Goal: Task Accomplishment & Management: Manage account settings

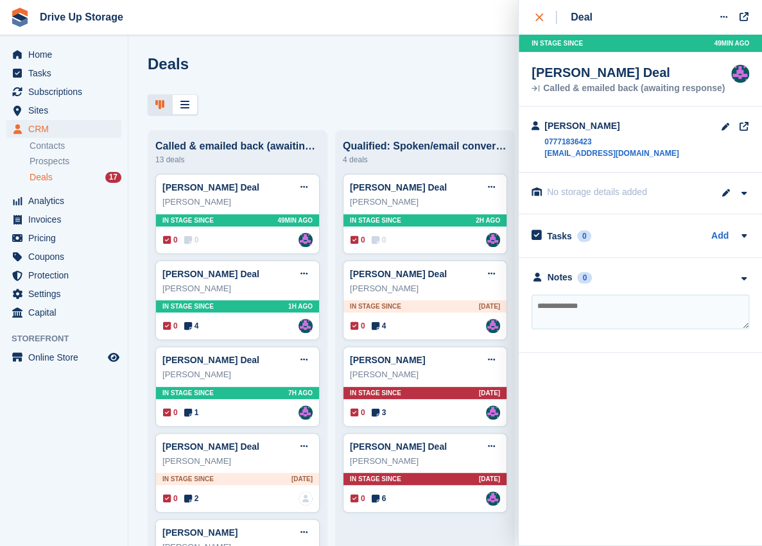
click at [541, 21] on div "close" at bounding box center [546, 17] width 21 height 13
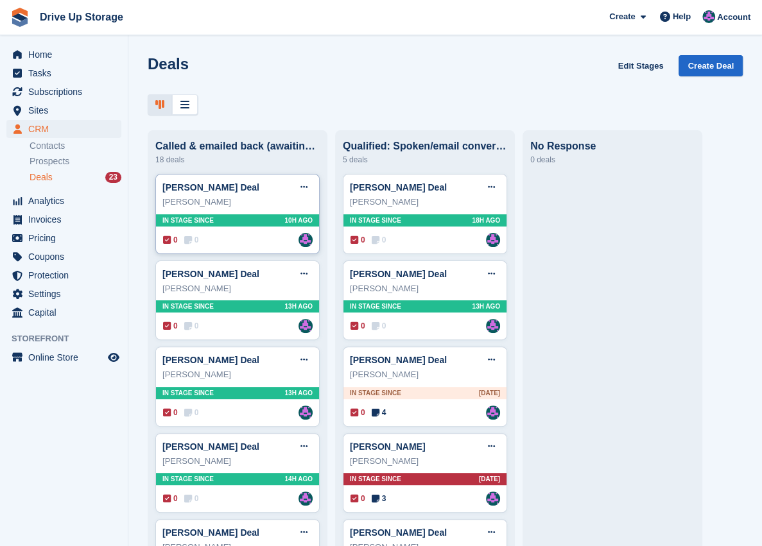
click at [243, 247] on div "0 0 Assigned to Andy" at bounding box center [238, 240] width 150 height 14
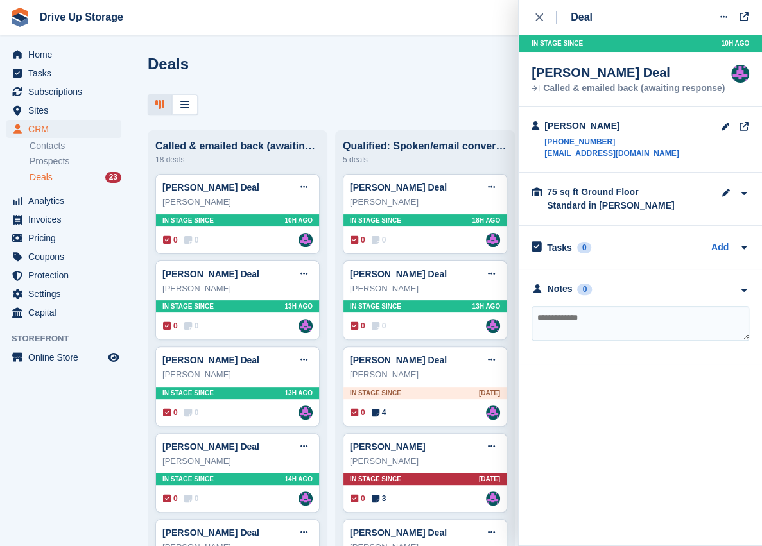
click at [600, 323] on textarea at bounding box center [641, 323] width 218 height 35
type textarea "**********"
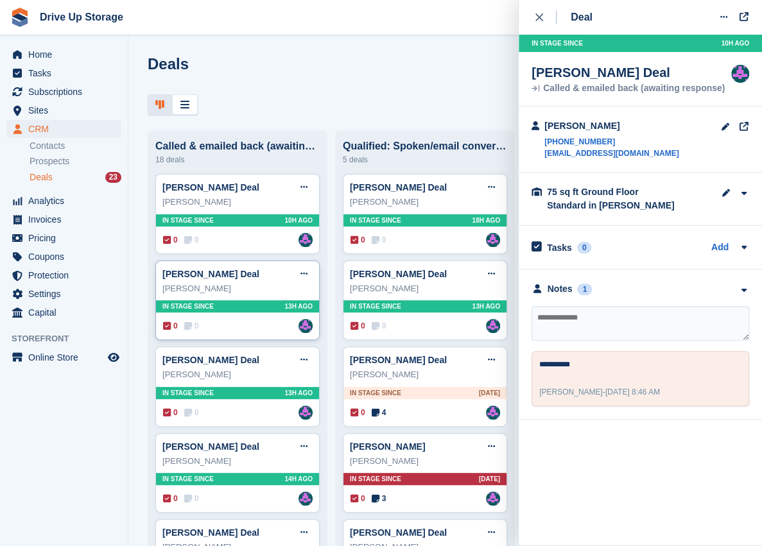
click at [251, 329] on div "0 0 Assigned to Andy" at bounding box center [238, 326] width 150 height 14
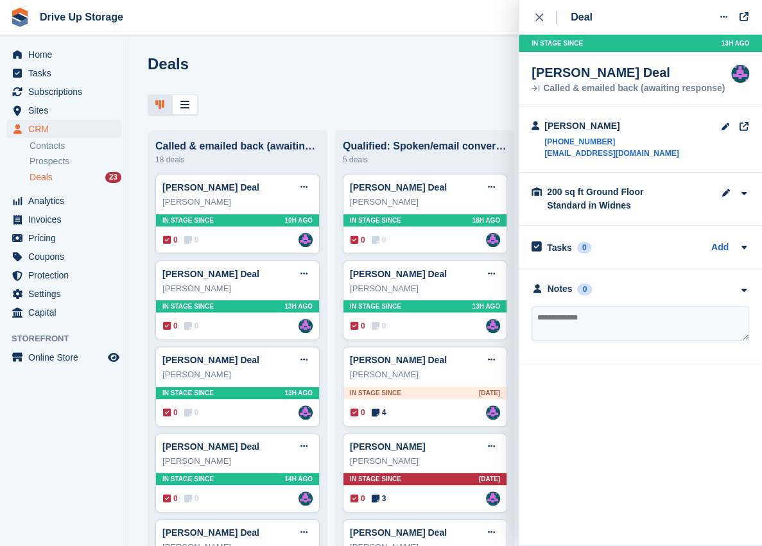
click at [661, 330] on textarea at bounding box center [641, 323] width 218 height 35
type textarea "**********"
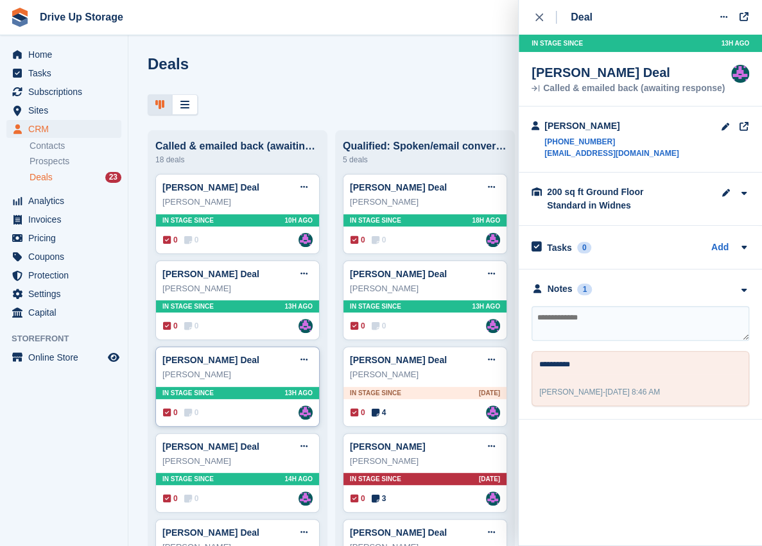
click at [228, 416] on div "0 0 Assigned to Andy" at bounding box center [238, 413] width 150 height 14
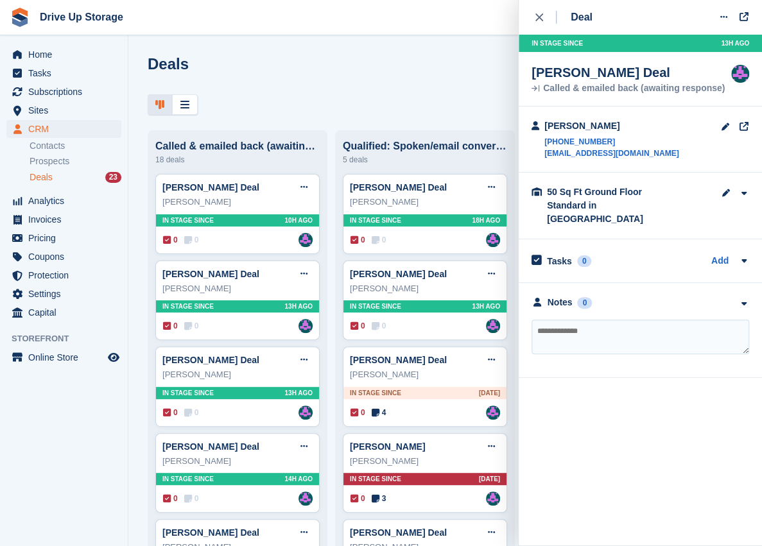
click at [604, 320] on textarea at bounding box center [641, 337] width 218 height 35
type textarea "**********"
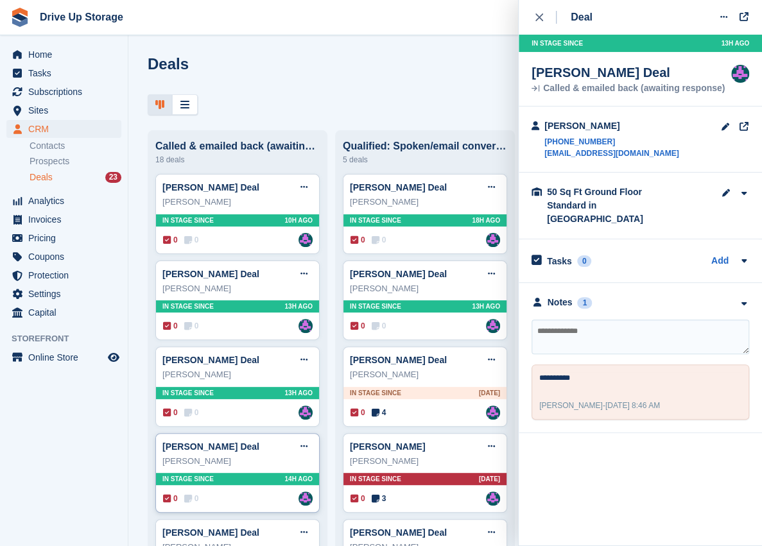
click at [229, 506] on div "william finnigan Deal Edit deal Mark as won Mark as lost Delete deal william fi…" at bounding box center [237, 473] width 164 height 80
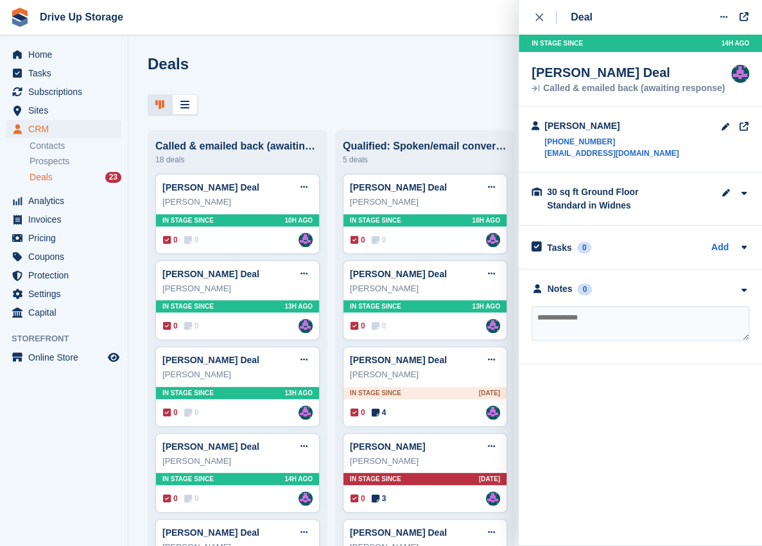
click at [631, 327] on textarea at bounding box center [641, 323] width 218 height 35
type textarea "**********"
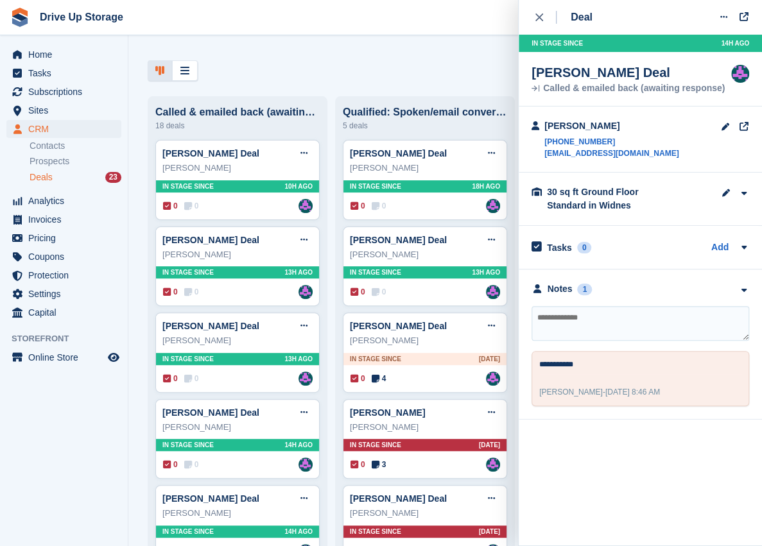
scroll to position [171, 0]
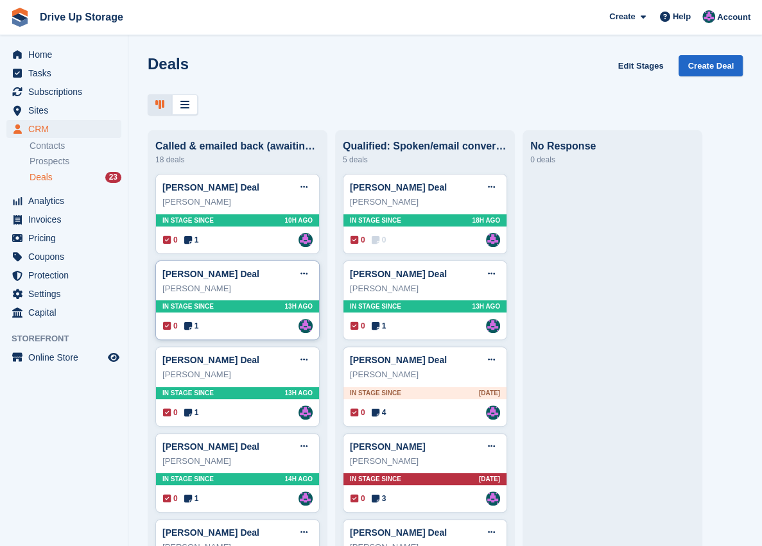
click at [261, 328] on div "0 1 Assigned to [PERSON_NAME]" at bounding box center [238, 326] width 150 height 14
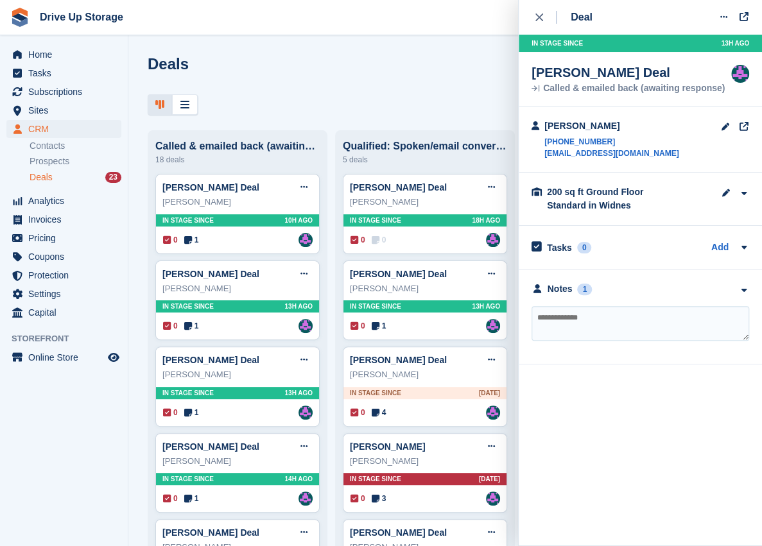
click at [641, 311] on textarea at bounding box center [641, 323] width 218 height 35
type textarea "*******"
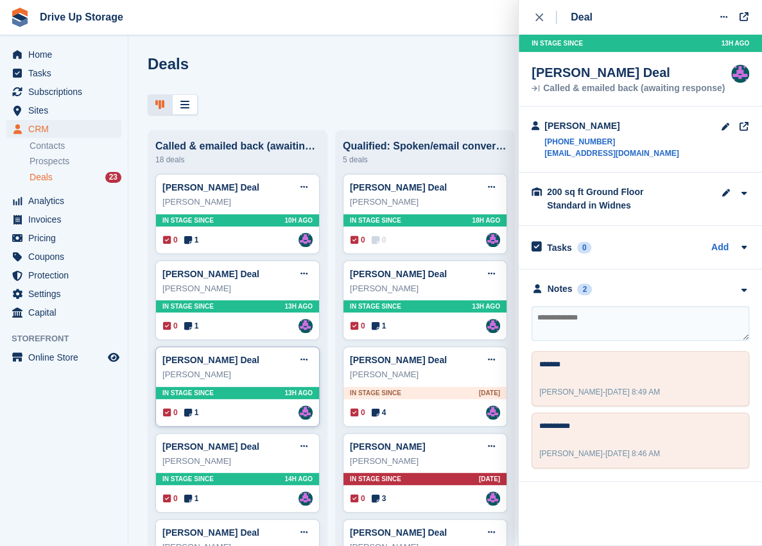
click at [257, 420] on div "0 1 Assigned to Andy" at bounding box center [238, 413] width 150 height 14
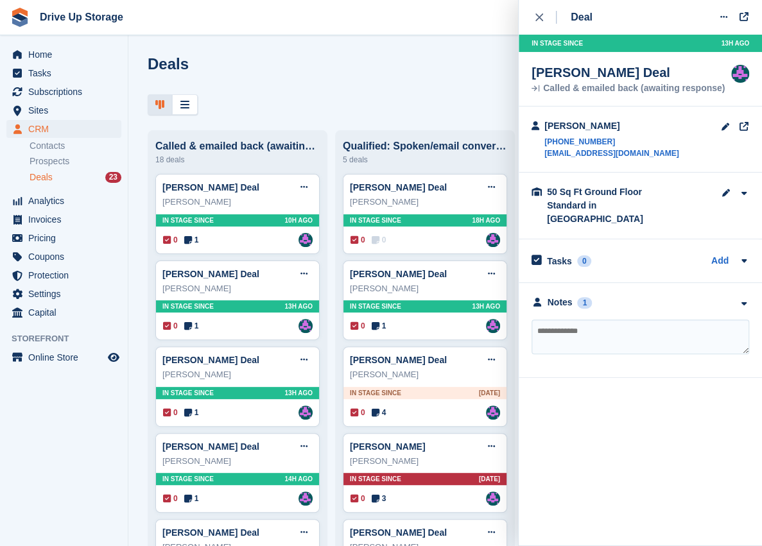
click at [612, 320] on textarea at bounding box center [641, 337] width 218 height 35
type textarea "**********"
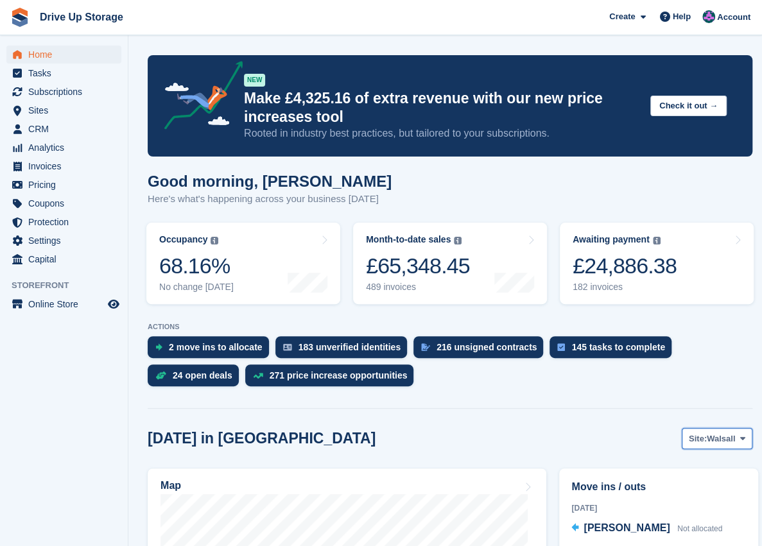
click at [742, 437] on icon at bounding box center [742, 439] width 5 height 8
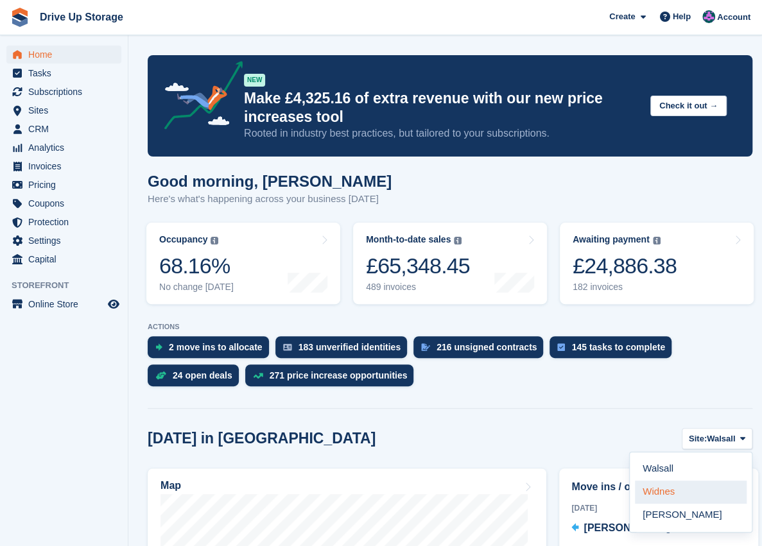
click at [663, 491] on link "Widnes" at bounding box center [691, 492] width 112 height 23
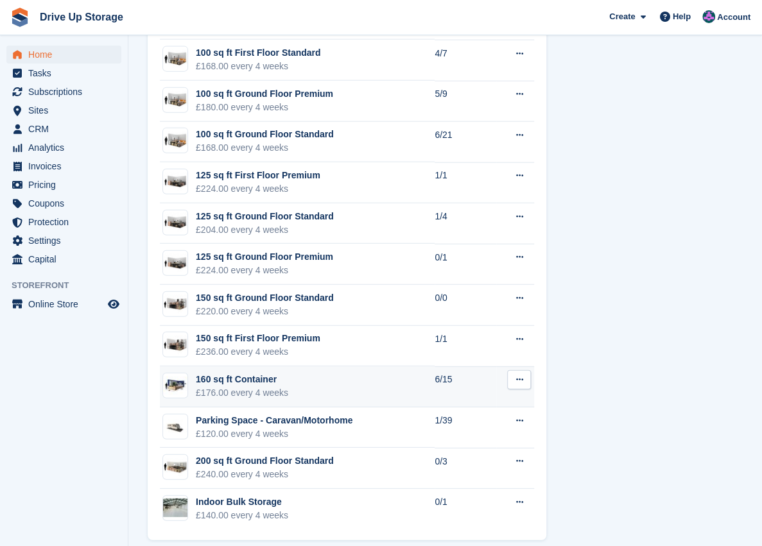
scroll to position [1377, 0]
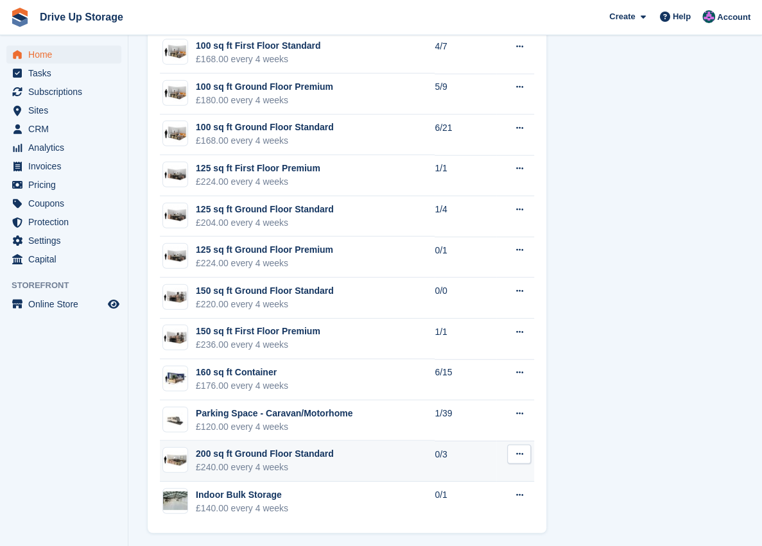
click at [313, 448] on div "200 sq ft Ground Floor Standard" at bounding box center [265, 454] width 138 height 13
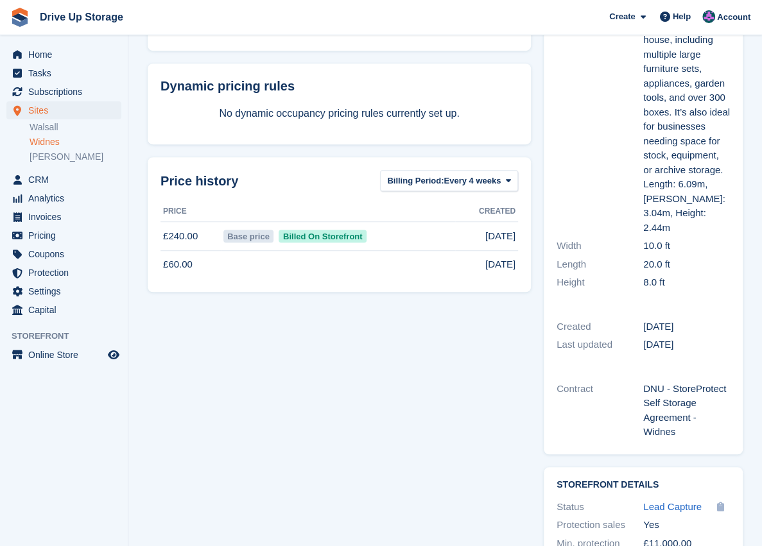
scroll to position [299, 0]
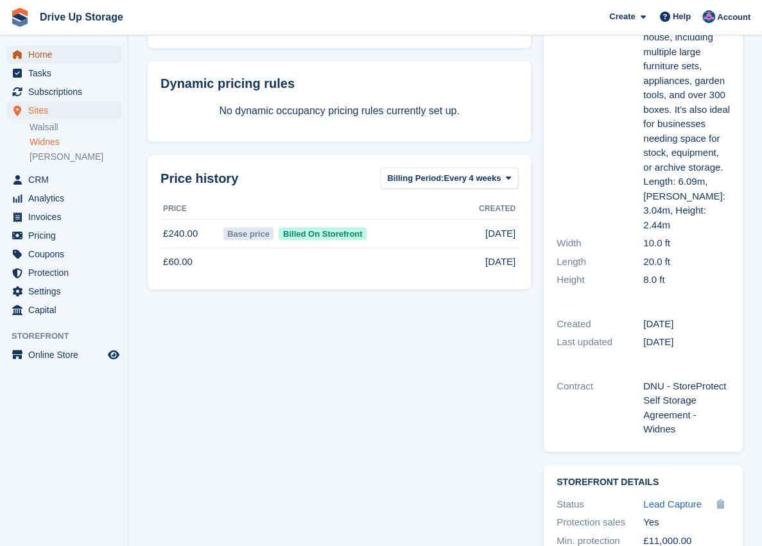
click at [46, 58] on span "Home" at bounding box center [66, 55] width 77 height 18
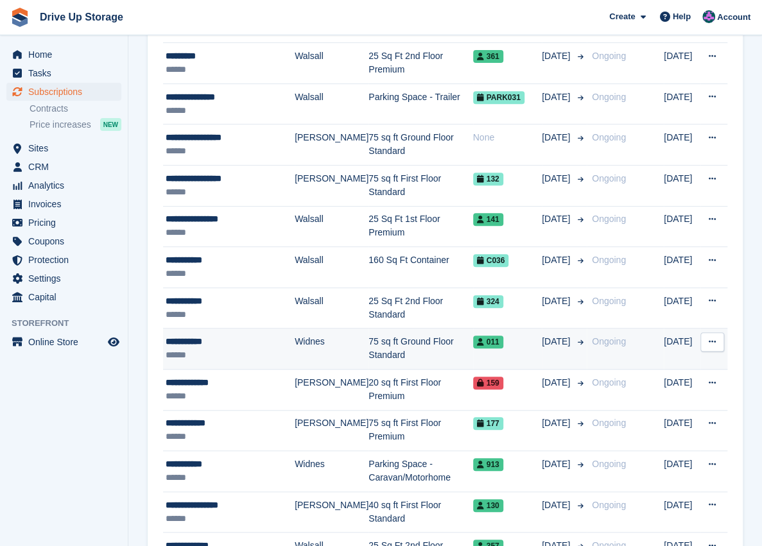
scroll to position [214, 0]
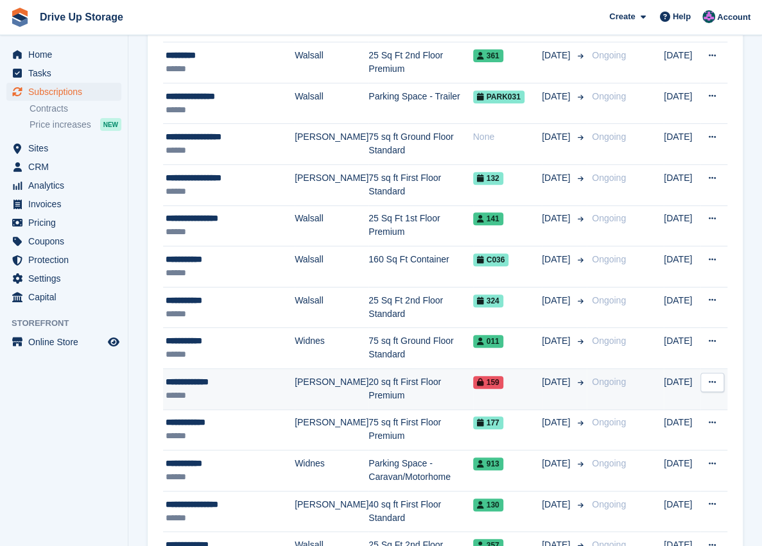
click at [277, 379] on div "**********" at bounding box center [230, 382] width 129 height 13
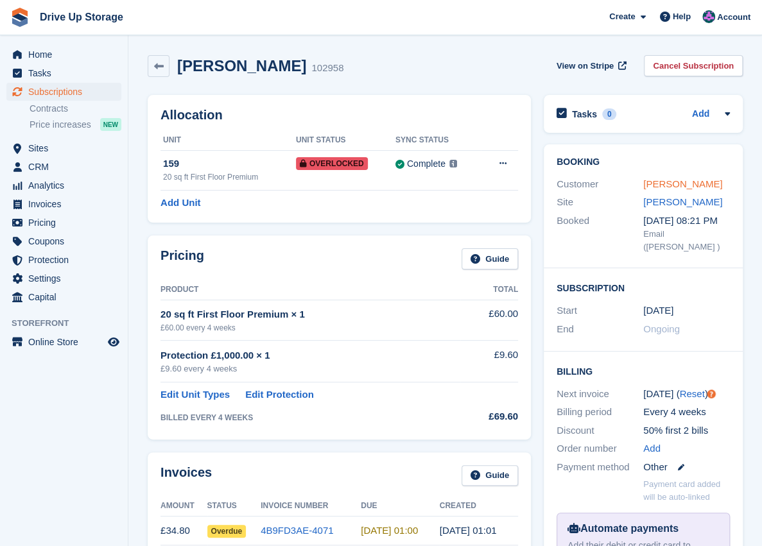
click at [670, 188] on link "[PERSON_NAME]" at bounding box center [682, 184] width 79 height 11
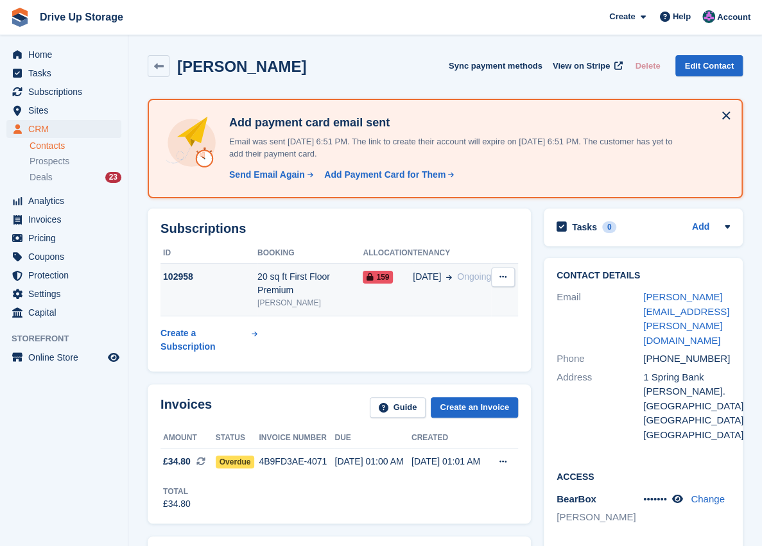
click at [503, 277] on icon at bounding box center [503, 277] width 7 height 8
click at [468, 301] on p "Cancel subscription" at bounding box center [453, 302] width 112 height 17
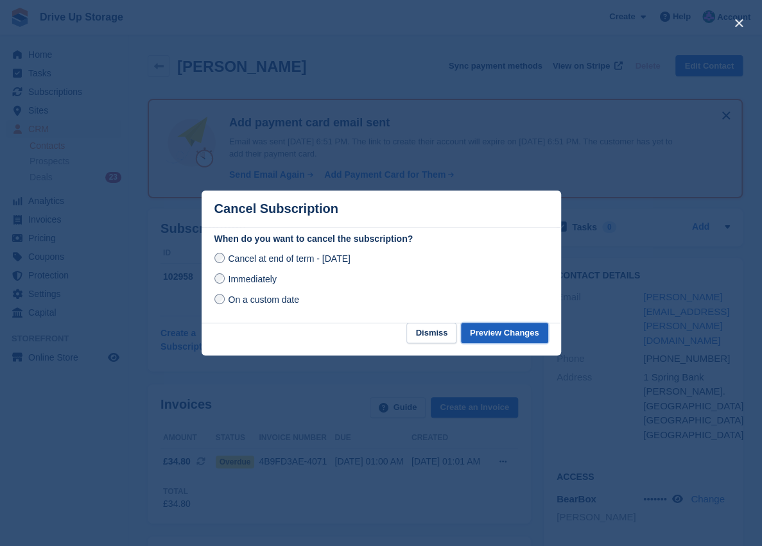
click at [513, 333] on button "Preview Changes" at bounding box center [504, 333] width 87 height 21
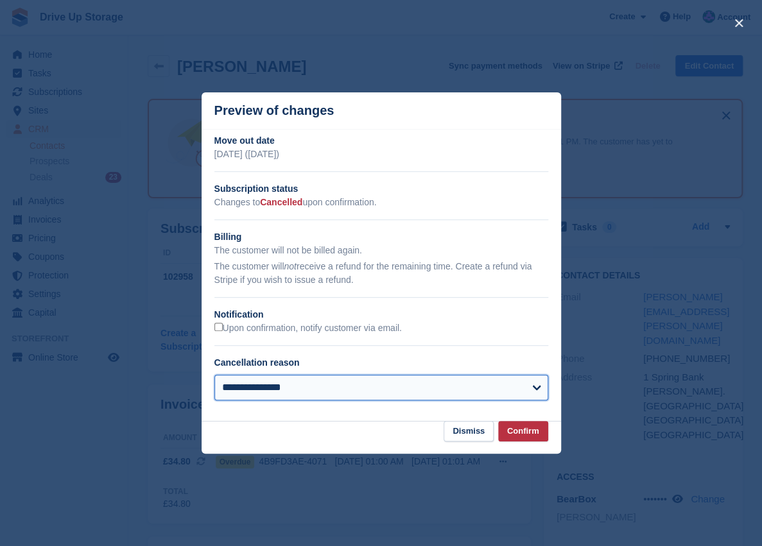
click at [530, 389] on select "**********" at bounding box center [381, 388] width 334 height 26
select select "*******"
click at [214, 376] on select "**********" at bounding box center [381, 388] width 334 height 26
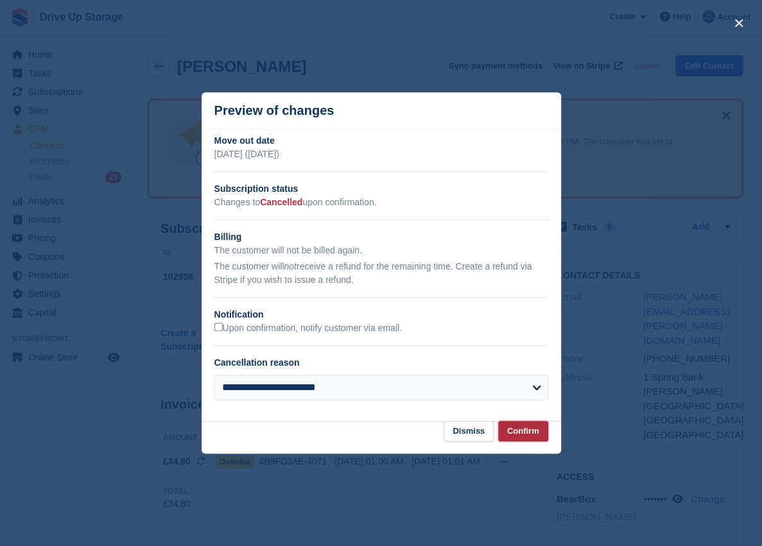
click at [537, 433] on button "Confirm" at bounding box center [523, 431] width 50 height 21
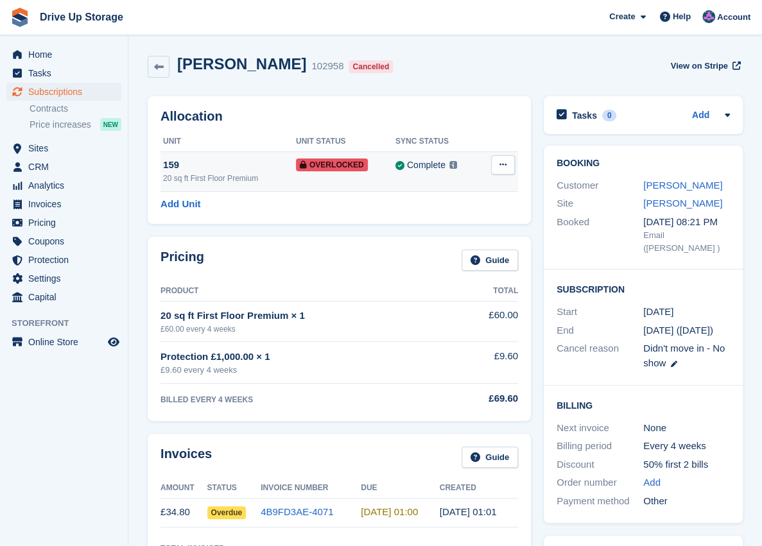
click at [503, 167] on icon at bounding box center [503, 165] width 7 height 8
click at [239, 173] on div "20 sq ft First Floor Premium" at bounding box center [229, 179] width 133 height 12
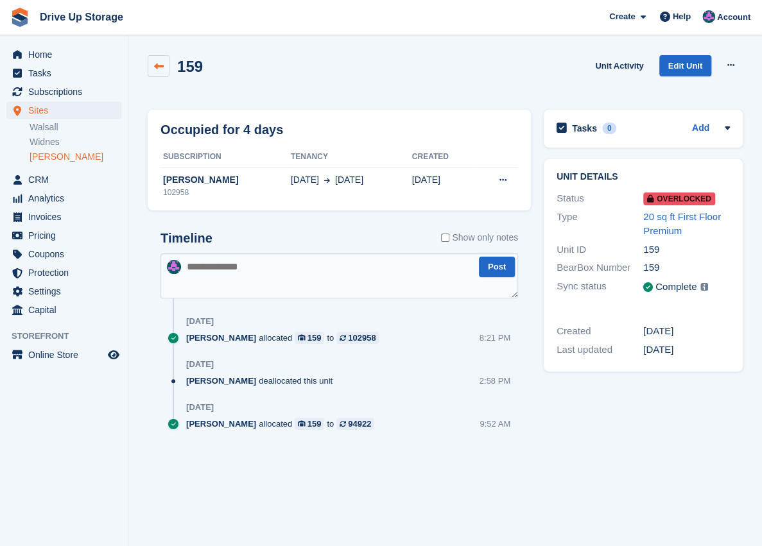
drag, startPoint x: 0, startPoint y: 0, endPoint x: 161, endPoint y: 68, distance: 174.4
click at [161, 68] on icon at bounding box center [159, 67] width 10 height 10
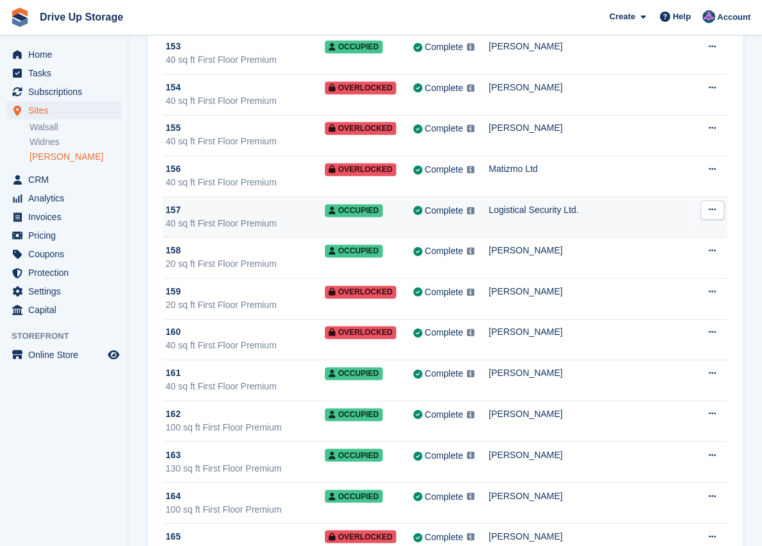
scroll to position [5308, 0]
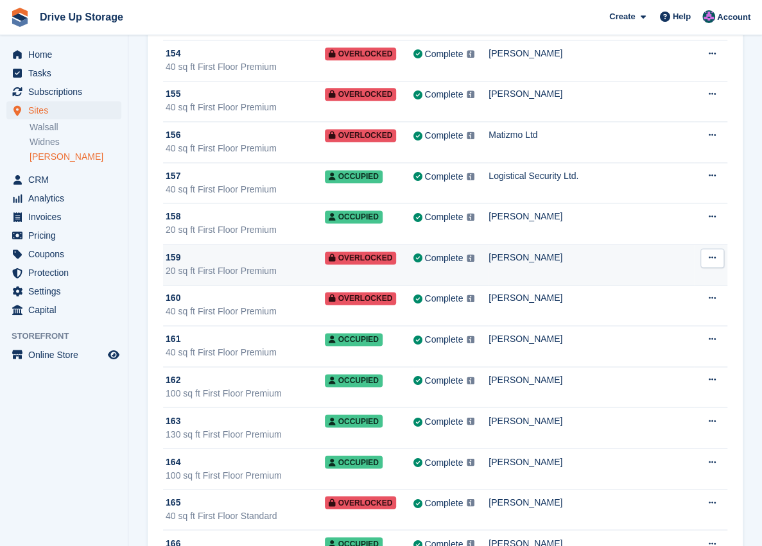
click at [720, 249] on button at bounding box center [713, 258] width 24 height 19
click at [647, 275] on p "Edit unit" at bounding box center [663, 283] width 112 height 17
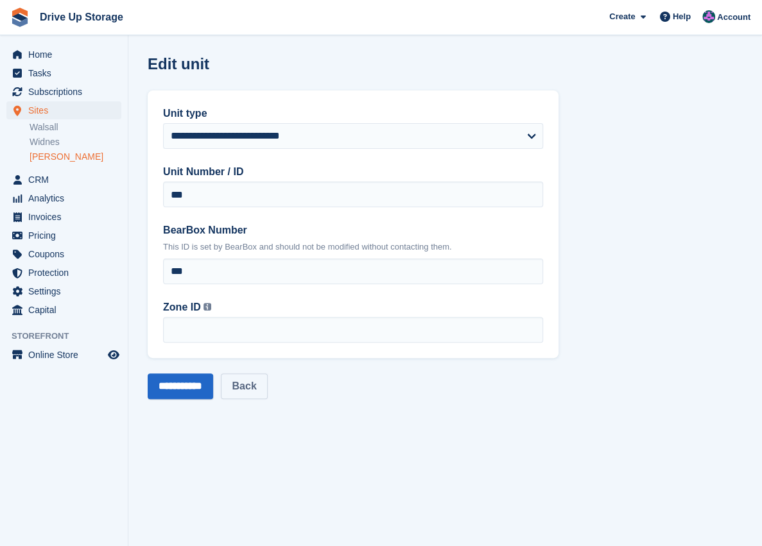
click at [252, 393] on link "Back" at bounding box center [244, 387] width 46 height 26
click at [57, 96] on span "Subscriptions" at bounding box center [66, 92] width 77 height 18
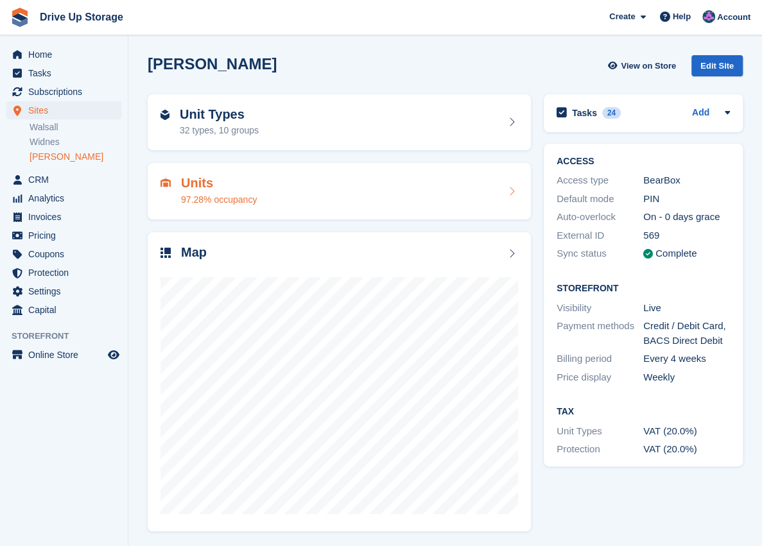
click at [200, 199] on div "97.28% occupancy" at bounding box center [219, 199] width 76 height 13
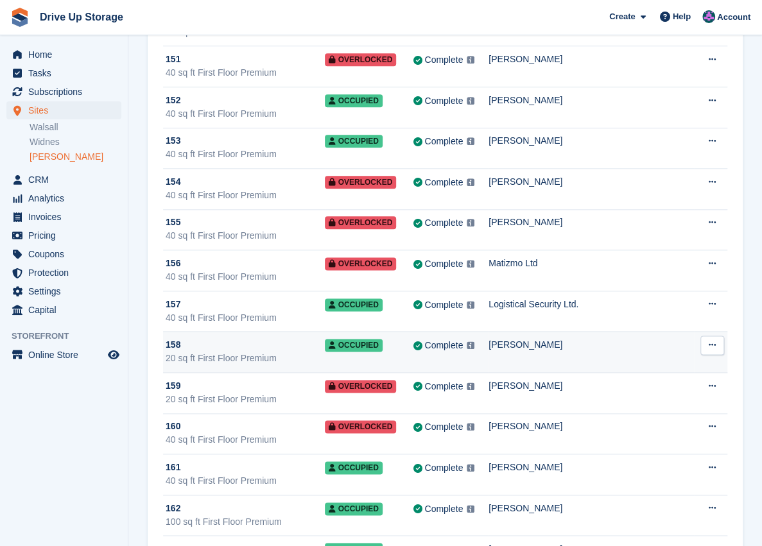
scroll to position [5179, 0]
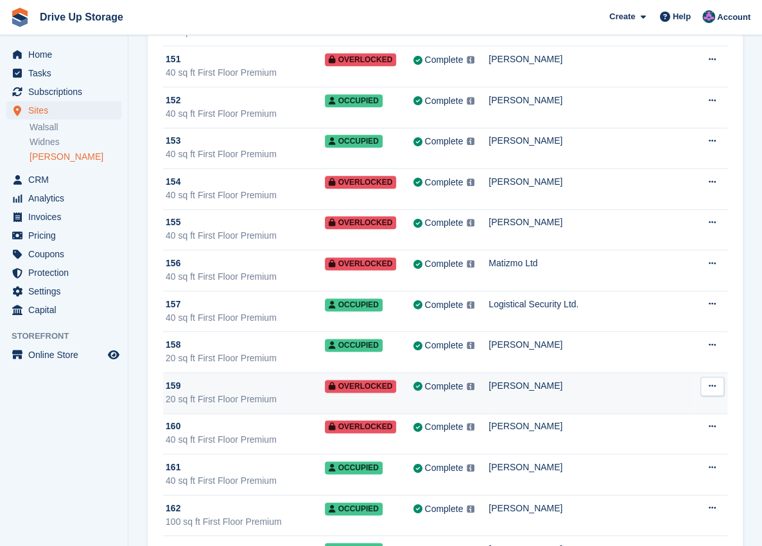
click at [175, 380] on span "159" at bounding box center [173, 386] width 15 height 13
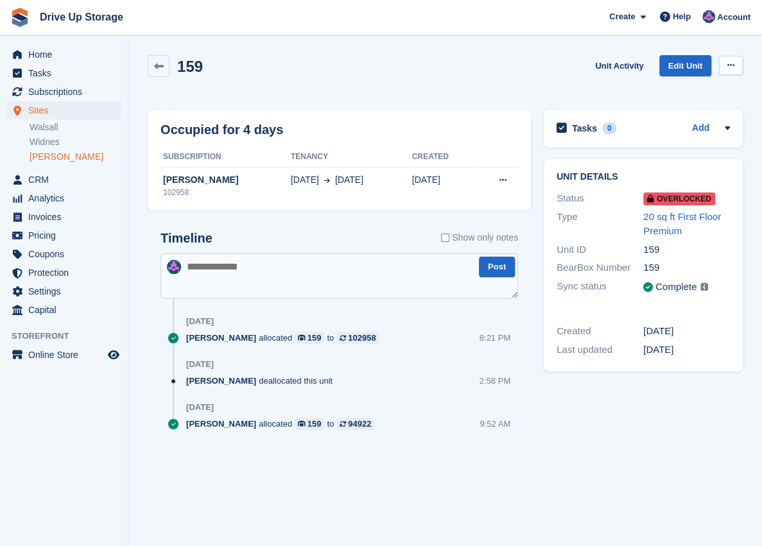
click at [726, 67] on button at bounding box center [731, 65] width 24 height 19
click at [680, 92] on p "Remove Overlock" at bounding box center [681, 90] width 112 height 17
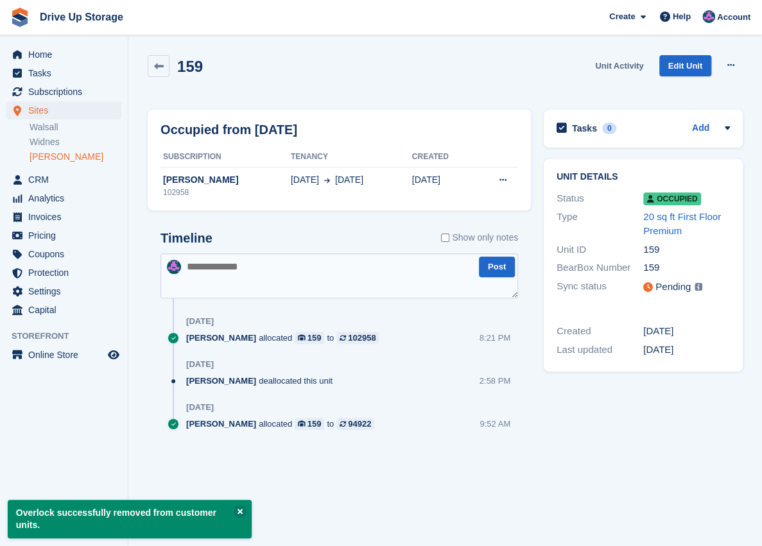
click at [622, 69] on link "Unit Activity" at bounding box center [619, 65] width 58 height 21
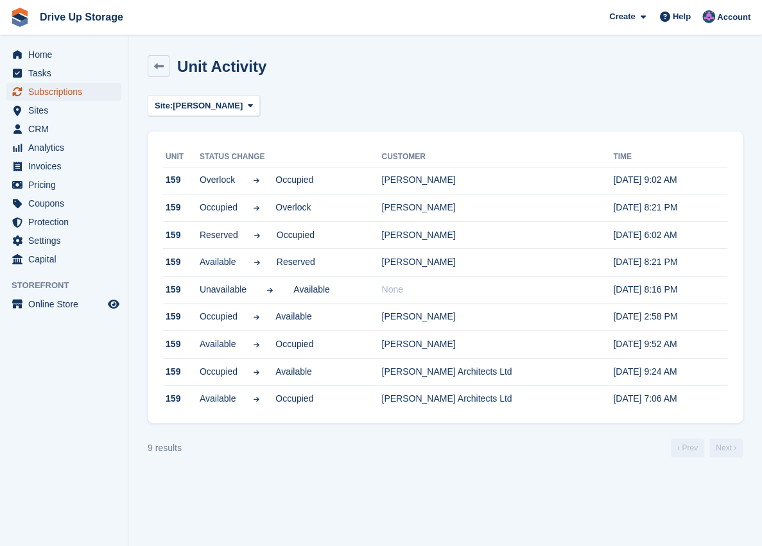
click at [42, 87] on span "Subscriptions" at bounding box center [66, 92] width 77 height 18
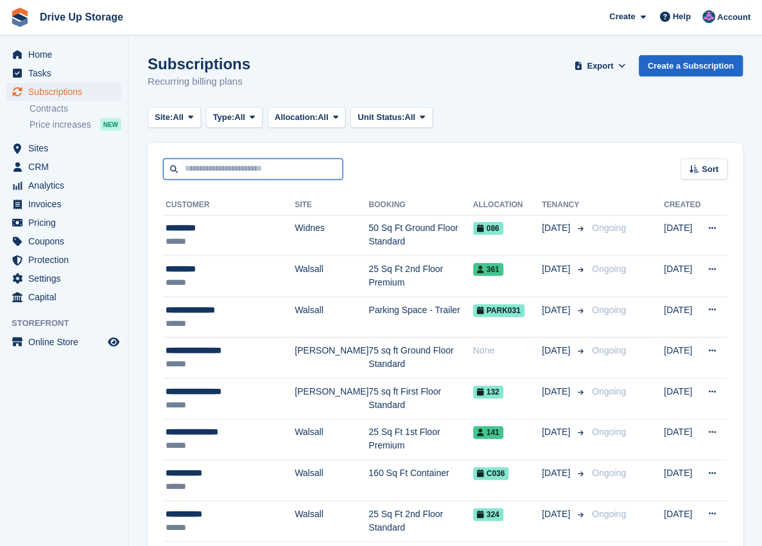
click at [218, 175] on input "text" at bounding box center [253, 169] width 180 height 21
type input "*"
type input "******"
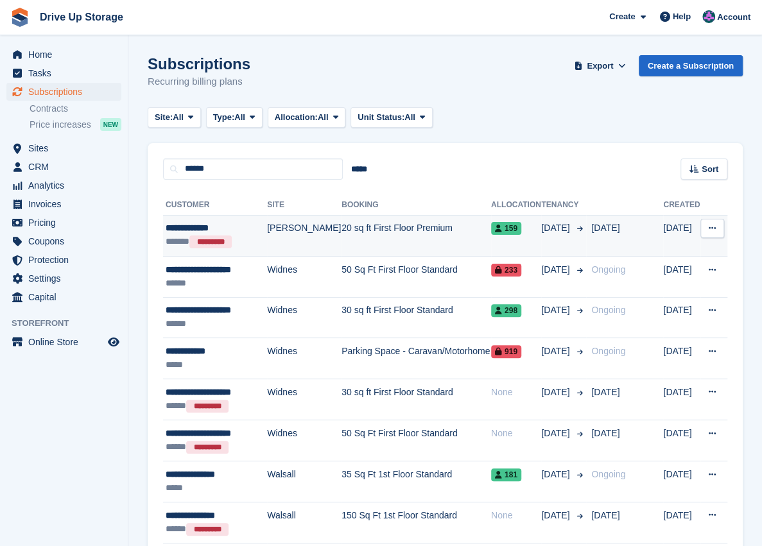
click at [375, 234] on td "20 sq ft First Floor Premium" at bounding box center [417, 235] width 150 height 41
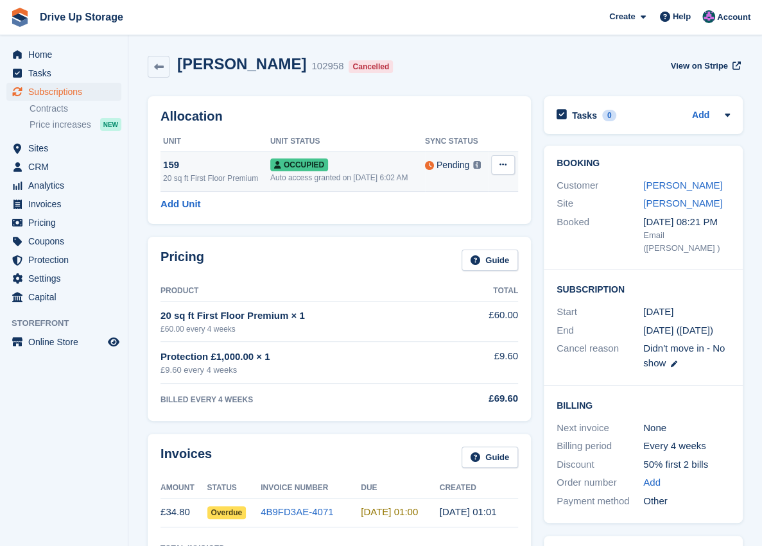
click at [507, 166] on button at bounding box center [503, 164] width 24 height 19
click at [446, 218] on p "Deallocate" at bounding box center [453, 217] width 112 height 17
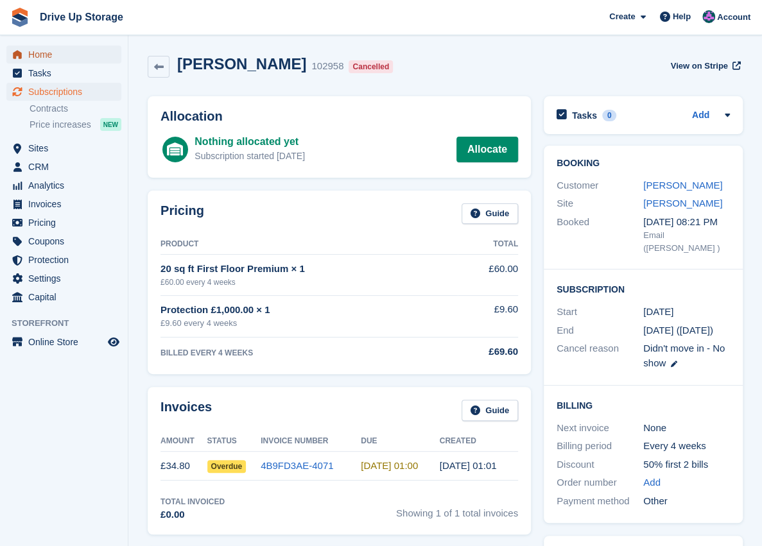
click at [49, 55] on span "Home" at bounding box center [66, 55] width 77 height 18
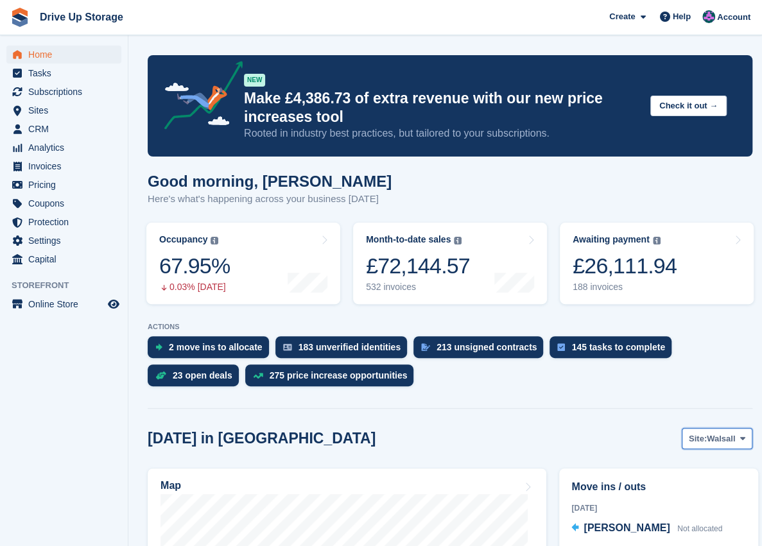
click at [742, 444] on span at bounding box center [743, 438] width 10 height 10
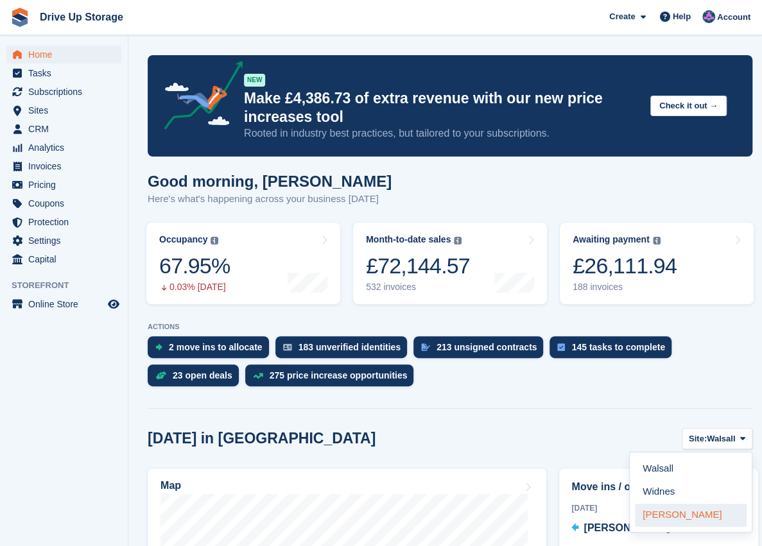
click at [667, 518] on link "[PERSON_NAME]" at bounding box center [691, 515] width 112 height 23
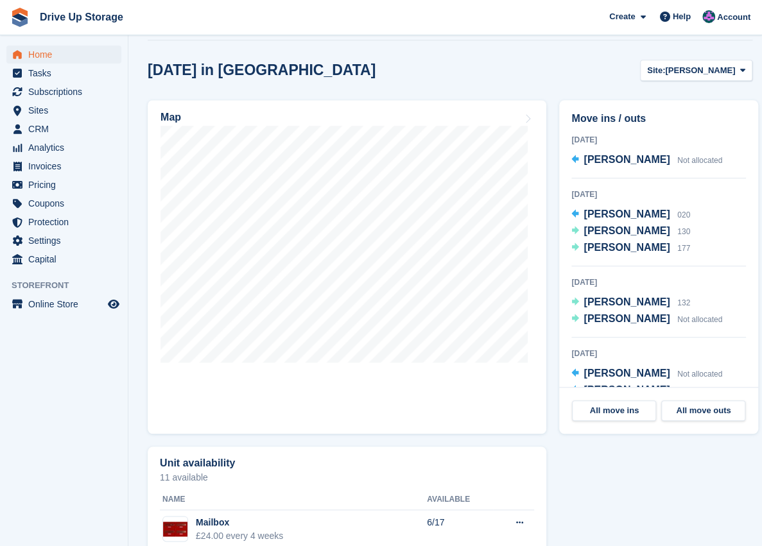
scroll to position [342, 0]
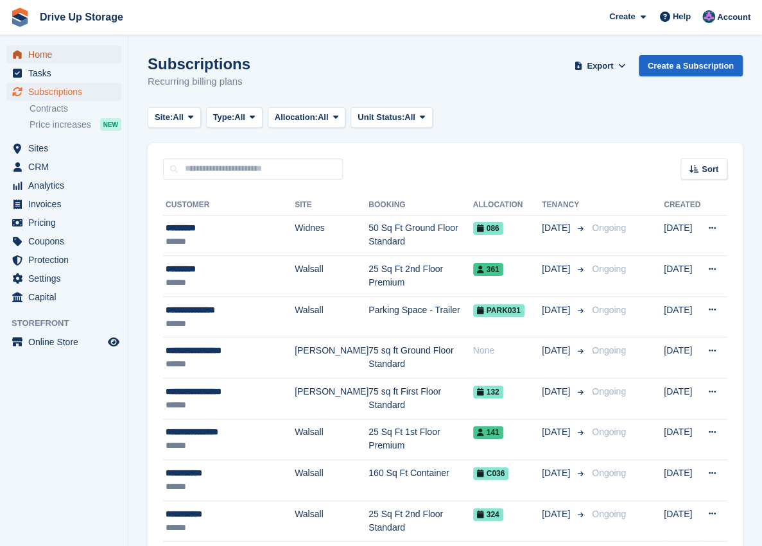
click at [39, 57] on span "Home" at bounding box center [66, 55] width 77 height 18
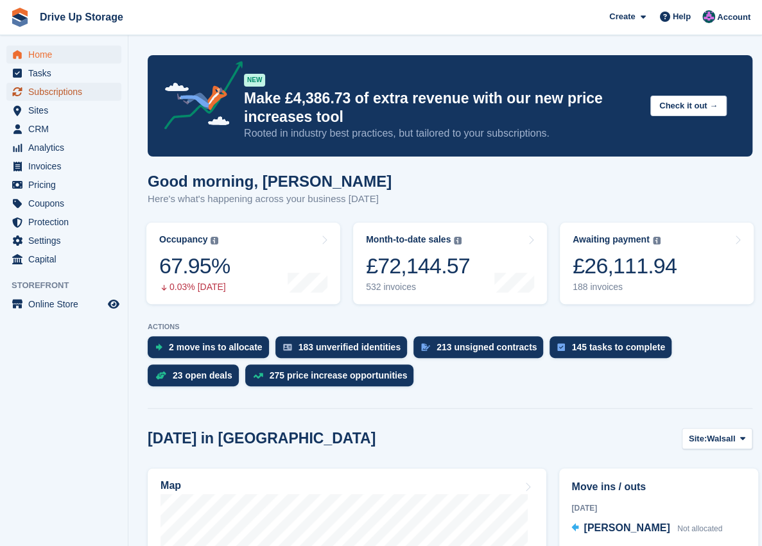
click at [53, 91] on span "Subscriptions" at bounding box center [66, 92] width 77 height 18
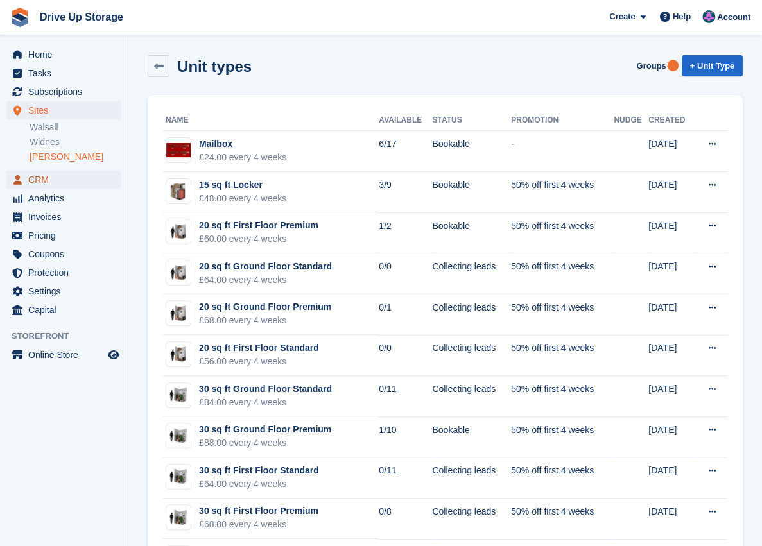
click at [44, 183] on span "CRM" at bounding box center [66, 180] width 77 height 18
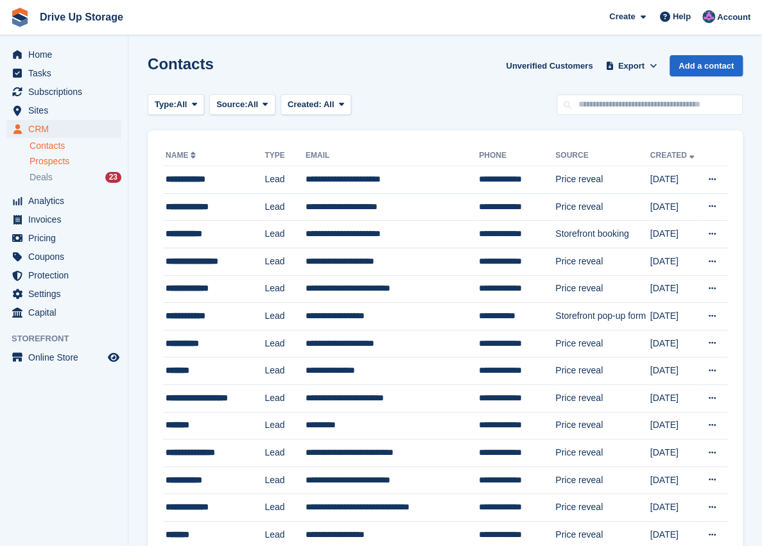
click at [54, 164] on span "Prospects" at bounding box center [50, 161] width 40 height 12
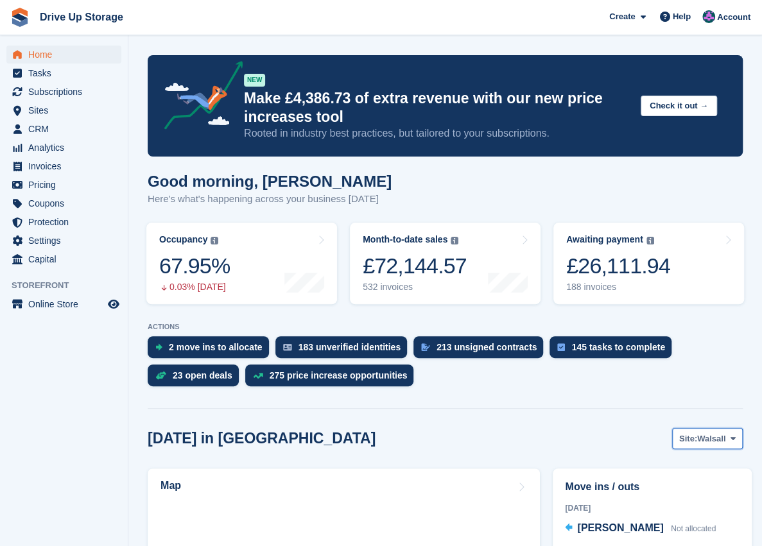
click at [738, 435] on span at bounding box center [733, 438] width 10 height 10
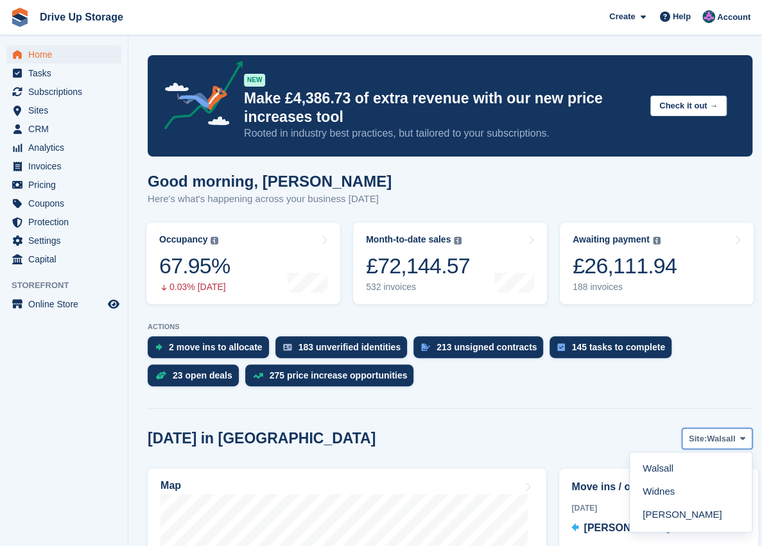
click at [744, 444] on span at bounding box center [743, 438] width 10 height 10
click at [739, 444] on span at bounding box center [743, 438] width 10 height 10
click at [685, 498] on link "Widnes" at bounding box center [691, 492] width 112 height 23
